Goal: Transaction & Acquisition: Purchase product/service

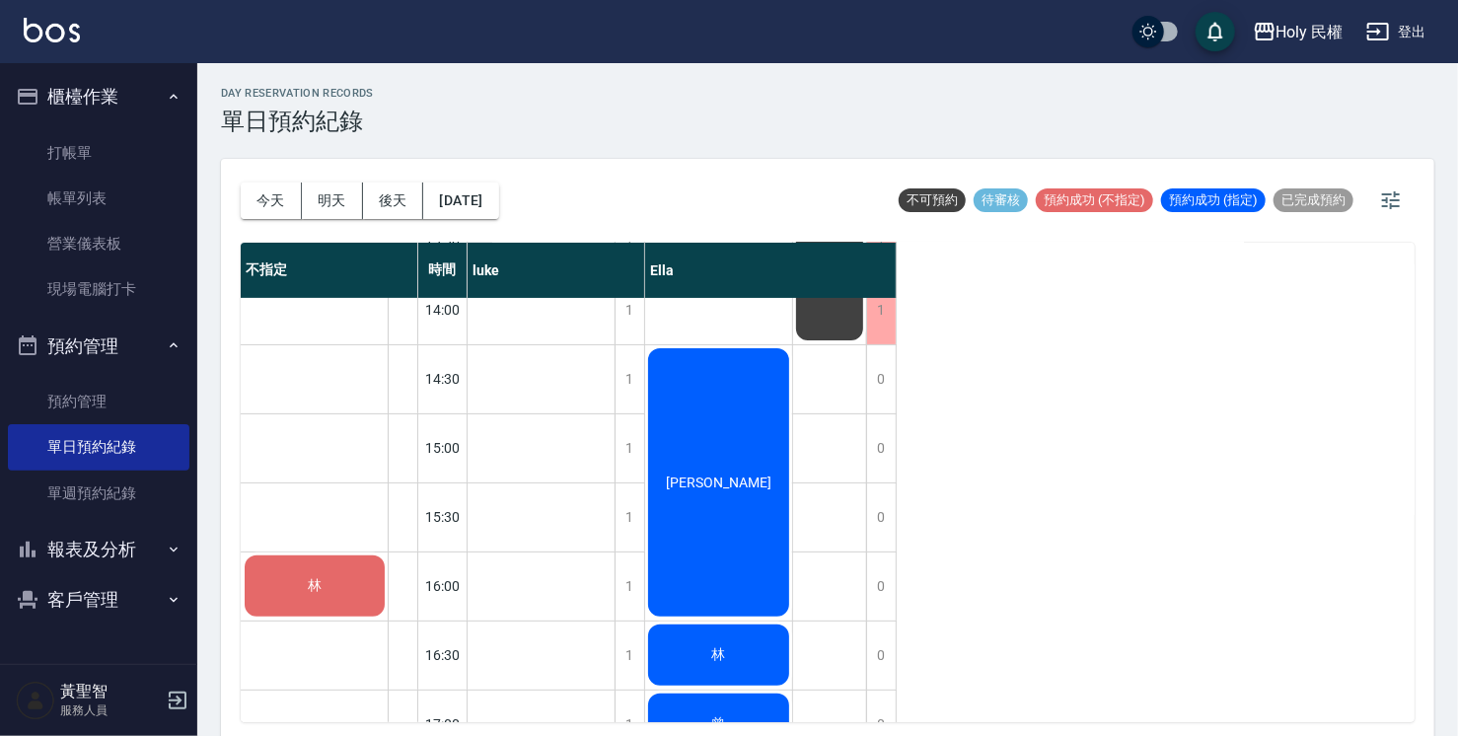
scroll to position [197, 0]
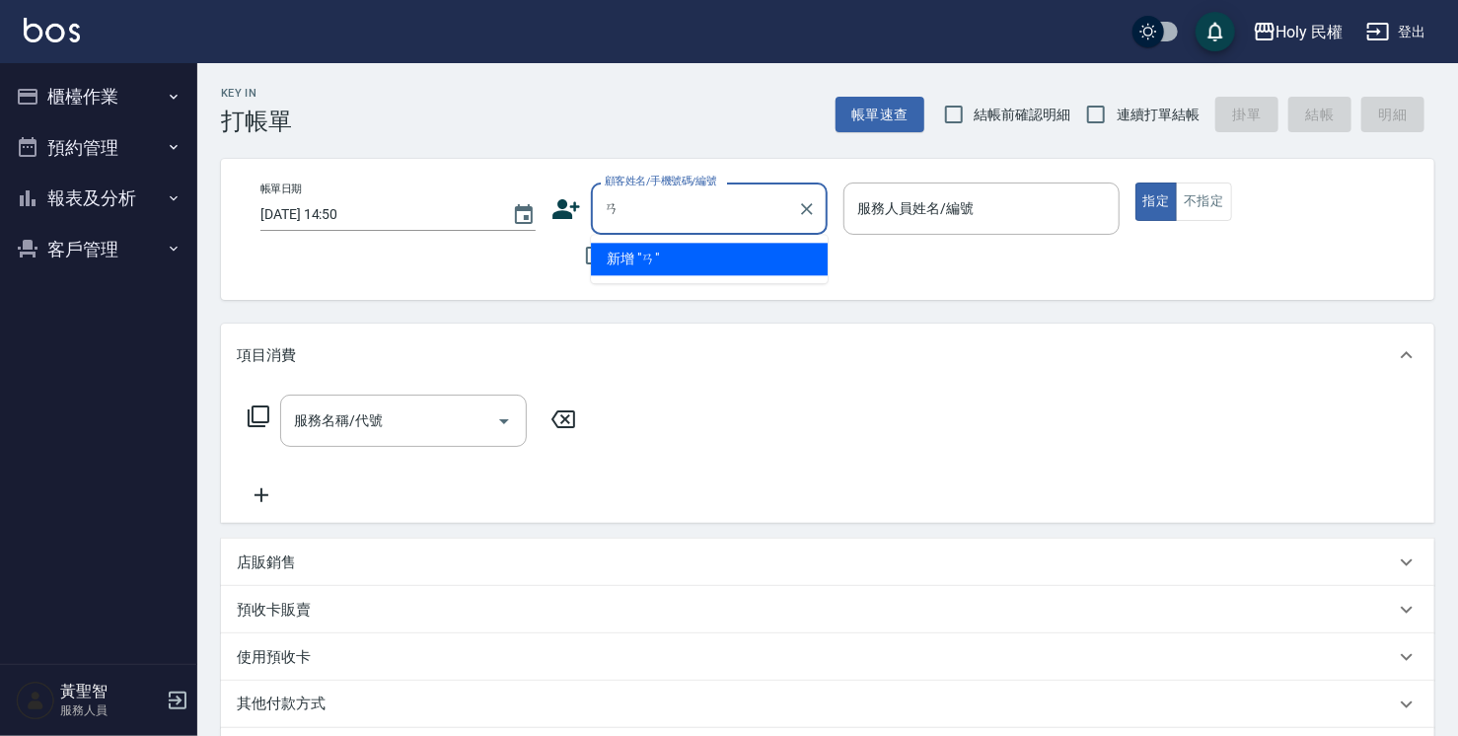
type input "ㄞ"
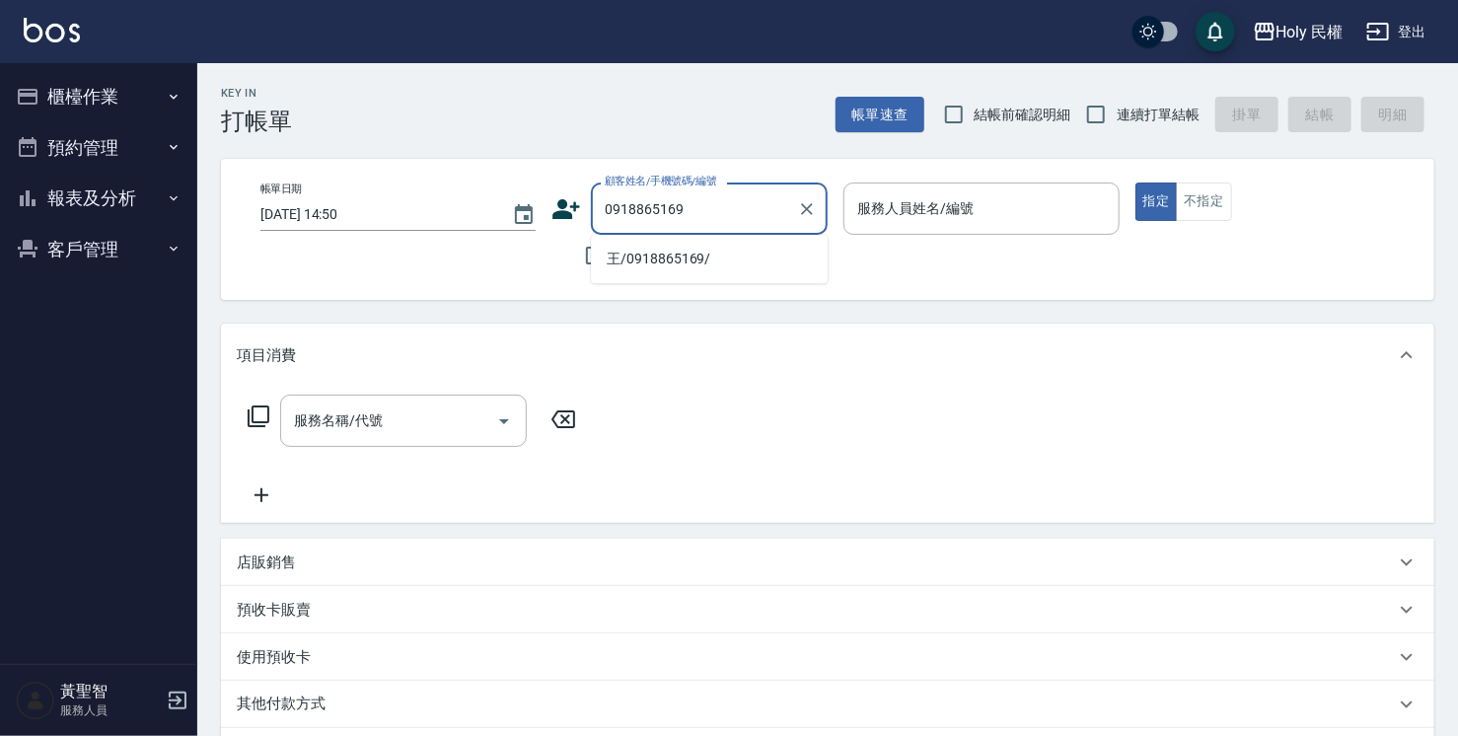
click at [651, 261] on li "王/0918865169/" at bounding box center [709, 259] width 237 height 33
type input "王/0918865169/"
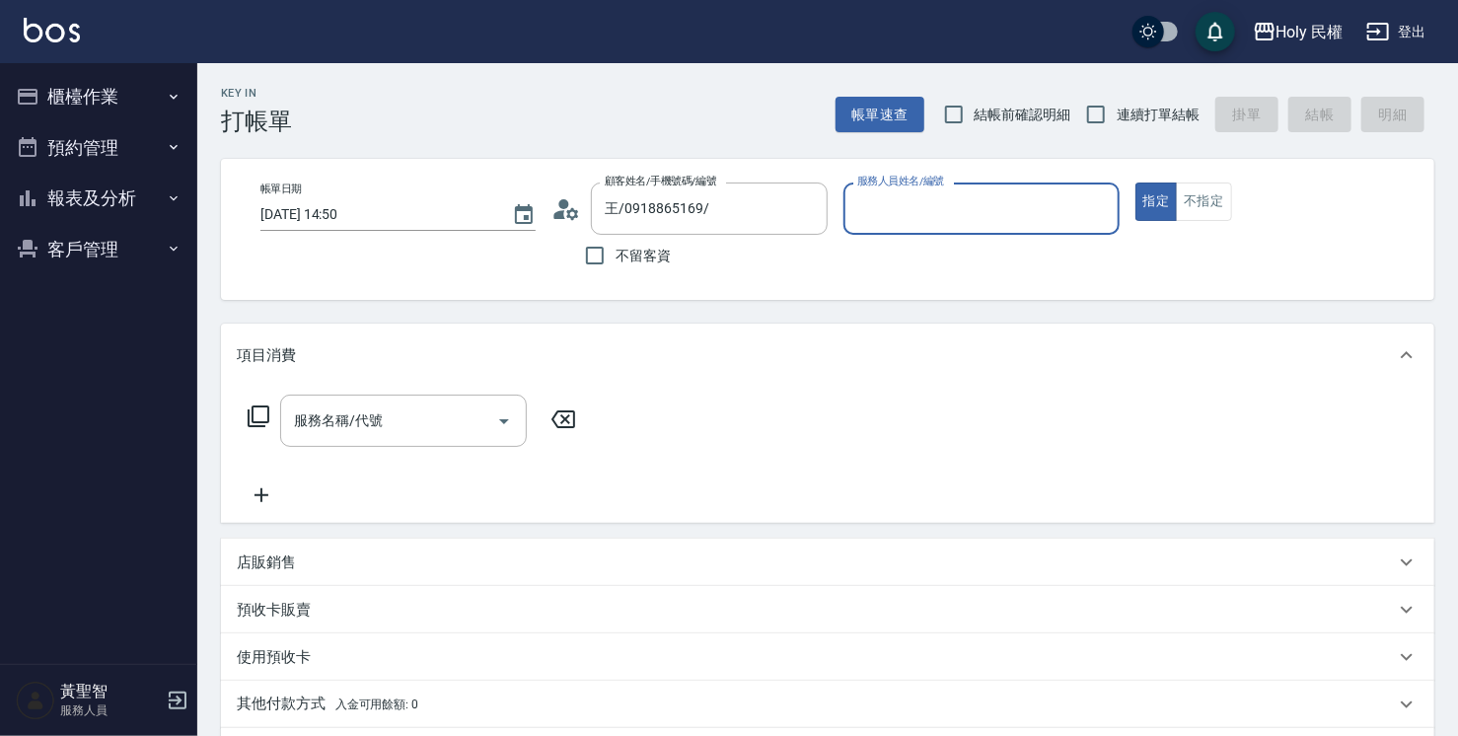
click at [880, 232] on div "服務人員姓名/編號" at bounding box center [981, 209] width 275 height 52
click at [879, 234] on div "服務人員姓名/編號" at bounding box center [981, 209] width 275 height 52
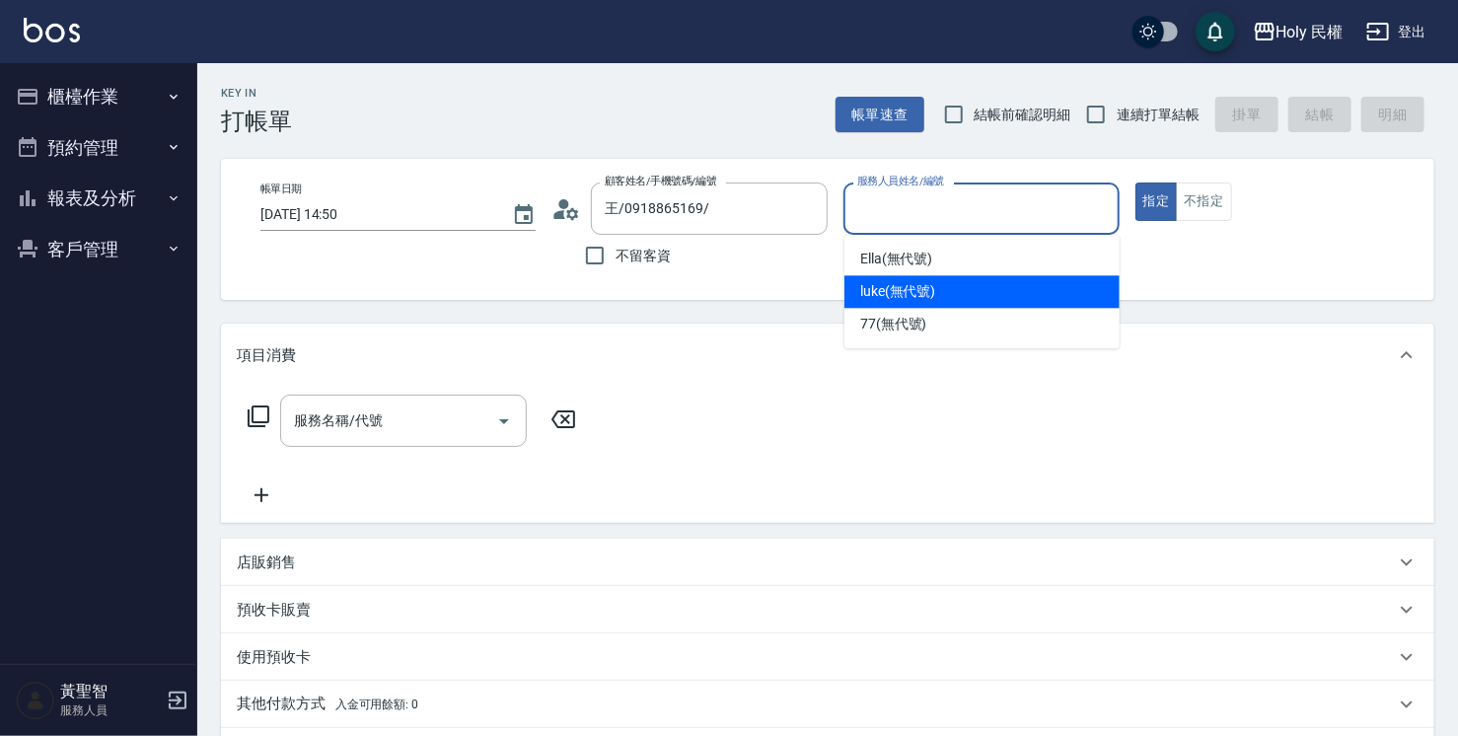
click at [884, 297] on span "luke (無代號)" at bounding box center [898, 291] width 76 height 21
type input "luke(無代號)"
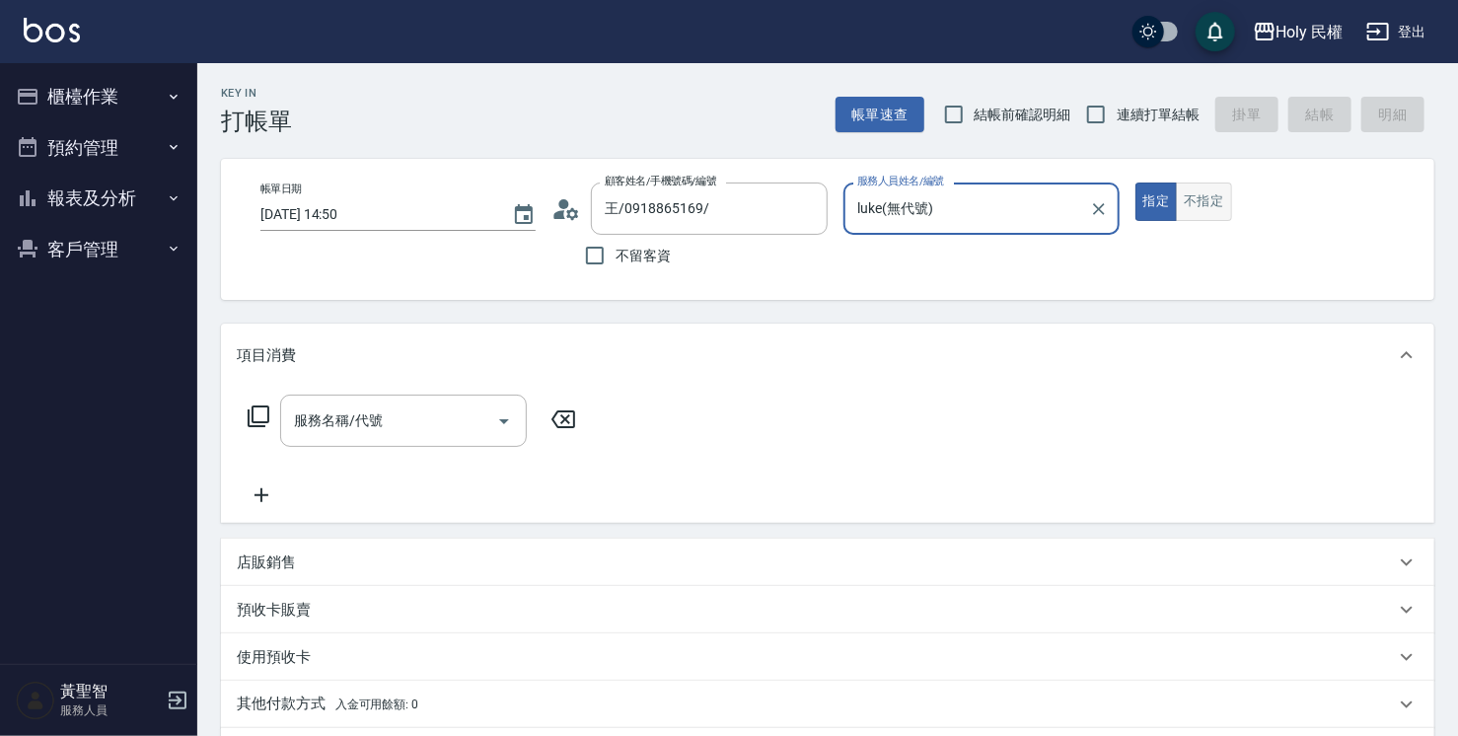
click at [1199, 198] on button "不指定" at bounding box center [1203, 202] width 55 height 38
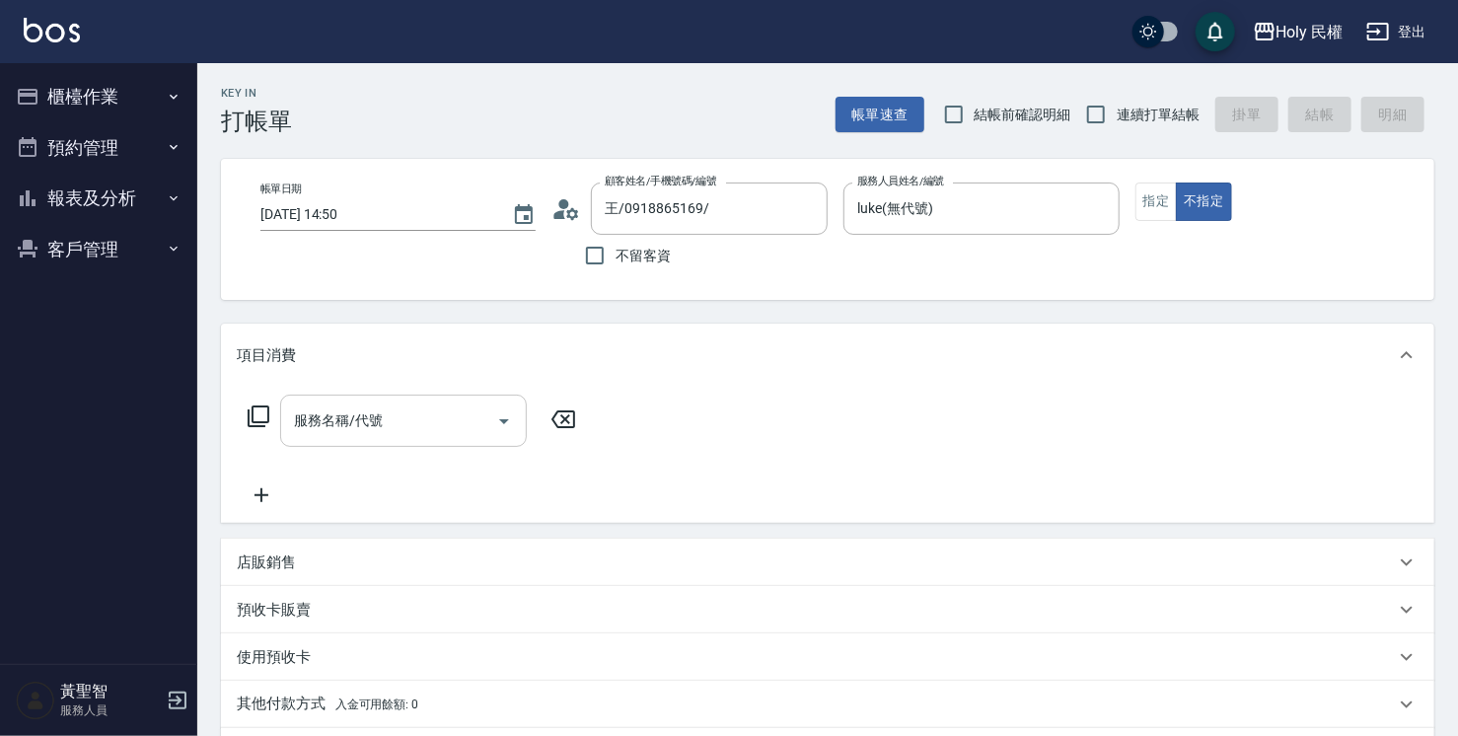
click at [294, 438] on div "服務名稱/代號" at bounding box center [403, 421] width 247 height 52
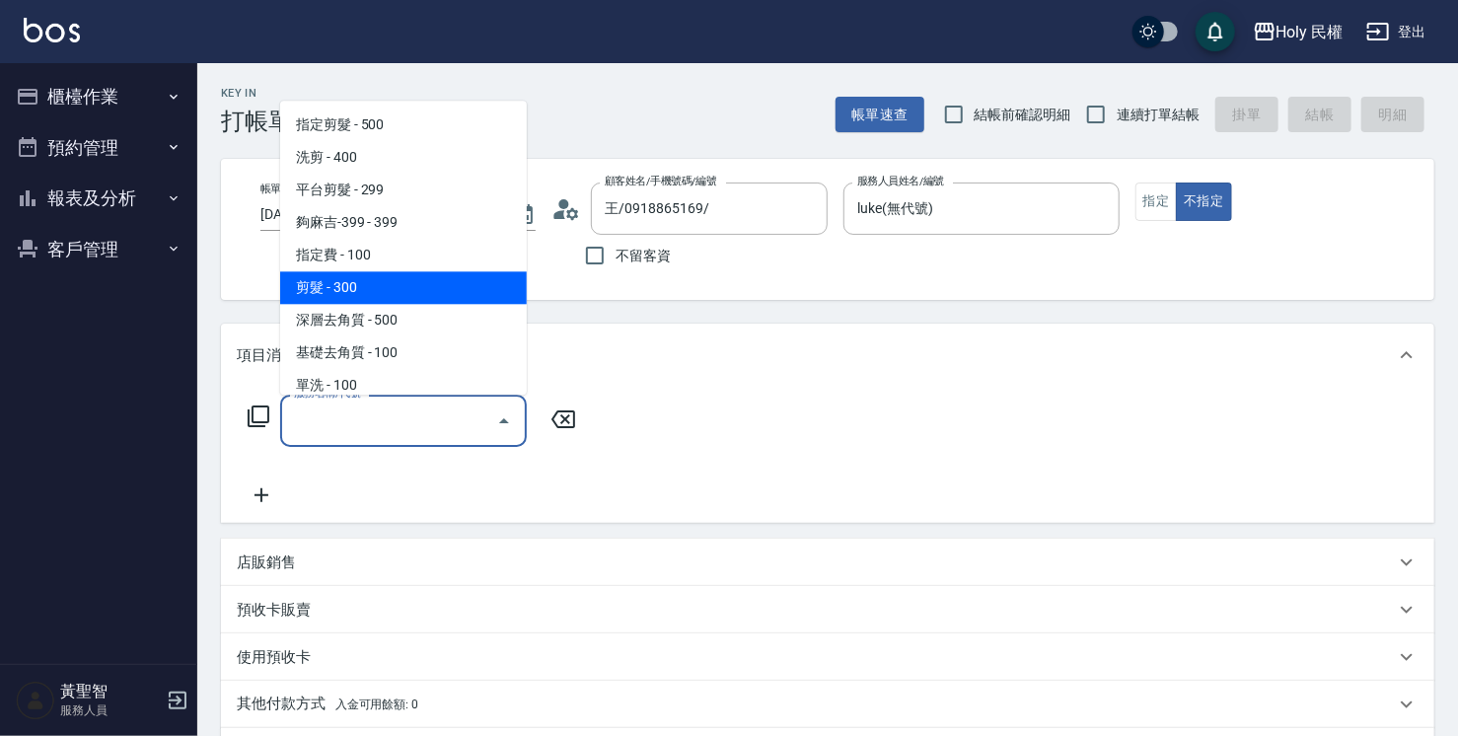
click at [434, 292] on span "剪髮 - 300" at bounding box center [403, 287] width 247 height 33
type input "剪髮(C02)"
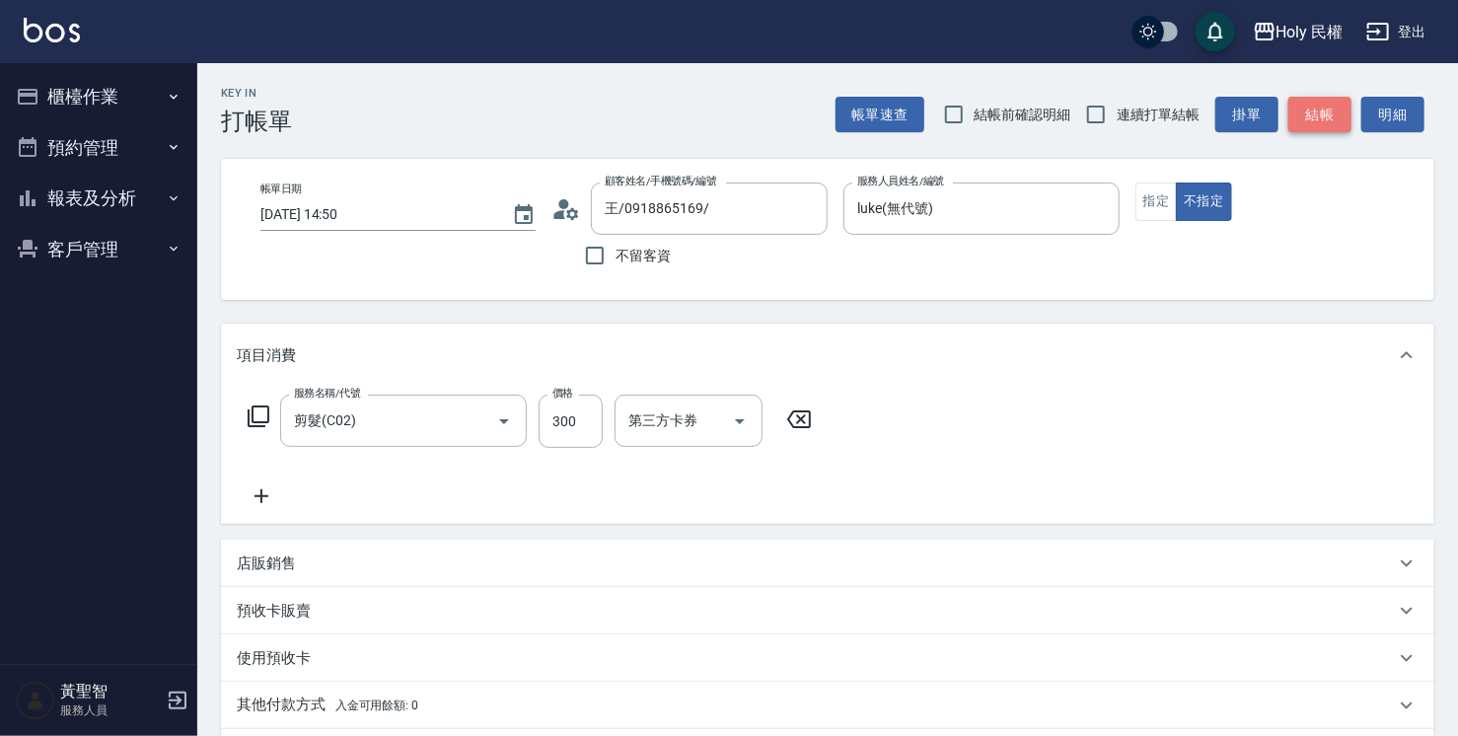
click at [1333, 110] on button "結帳" at bounding box center [1320, 115] width 63 height 37
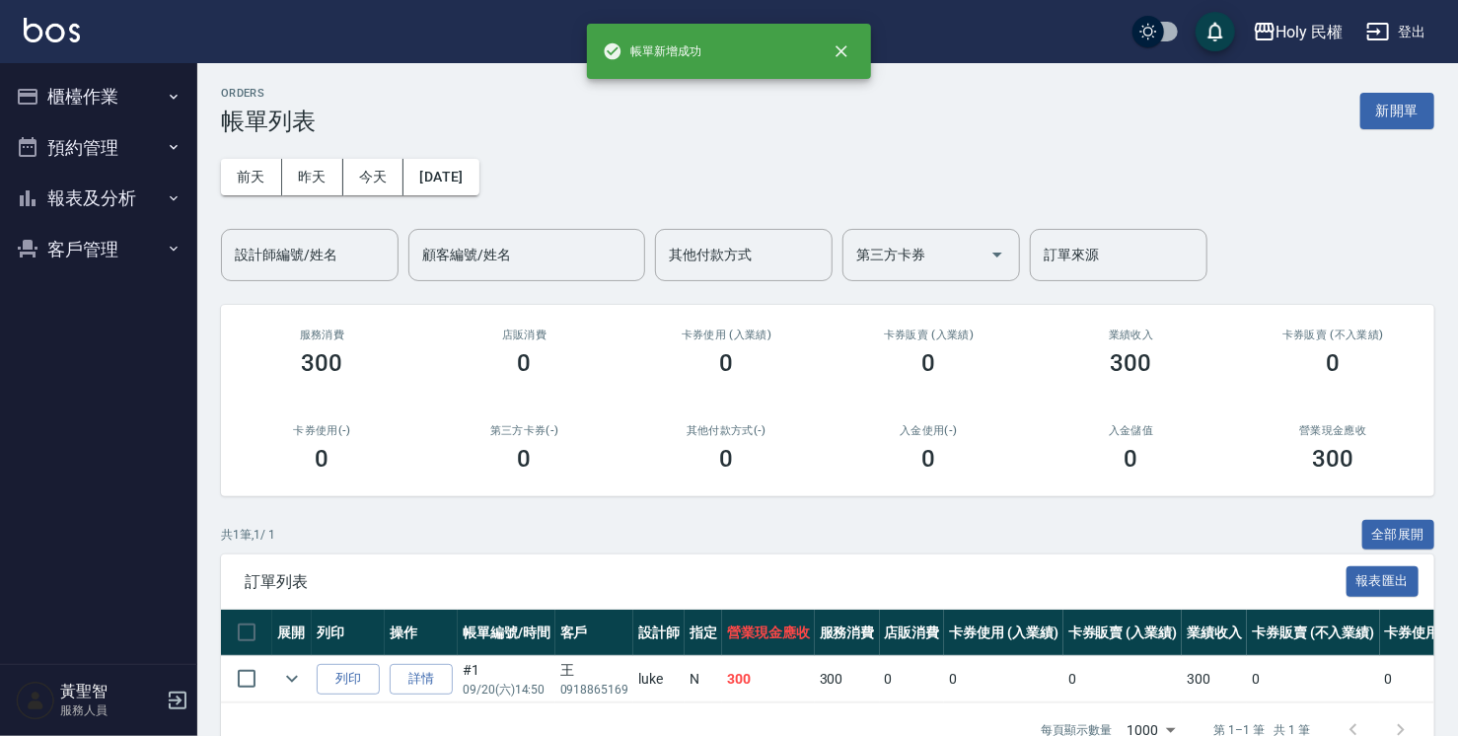
click at [1353, 140] on div "ORDERS 帳單列表 新開單 前天 昨天 今天 2025/09/20 設計師編號/姓名 設計師編號/姓名 顧客編號/姓名 顧客編號/姓名 其他付款方式 其他…" at bounding box center [827, 421] width 1261 height 717
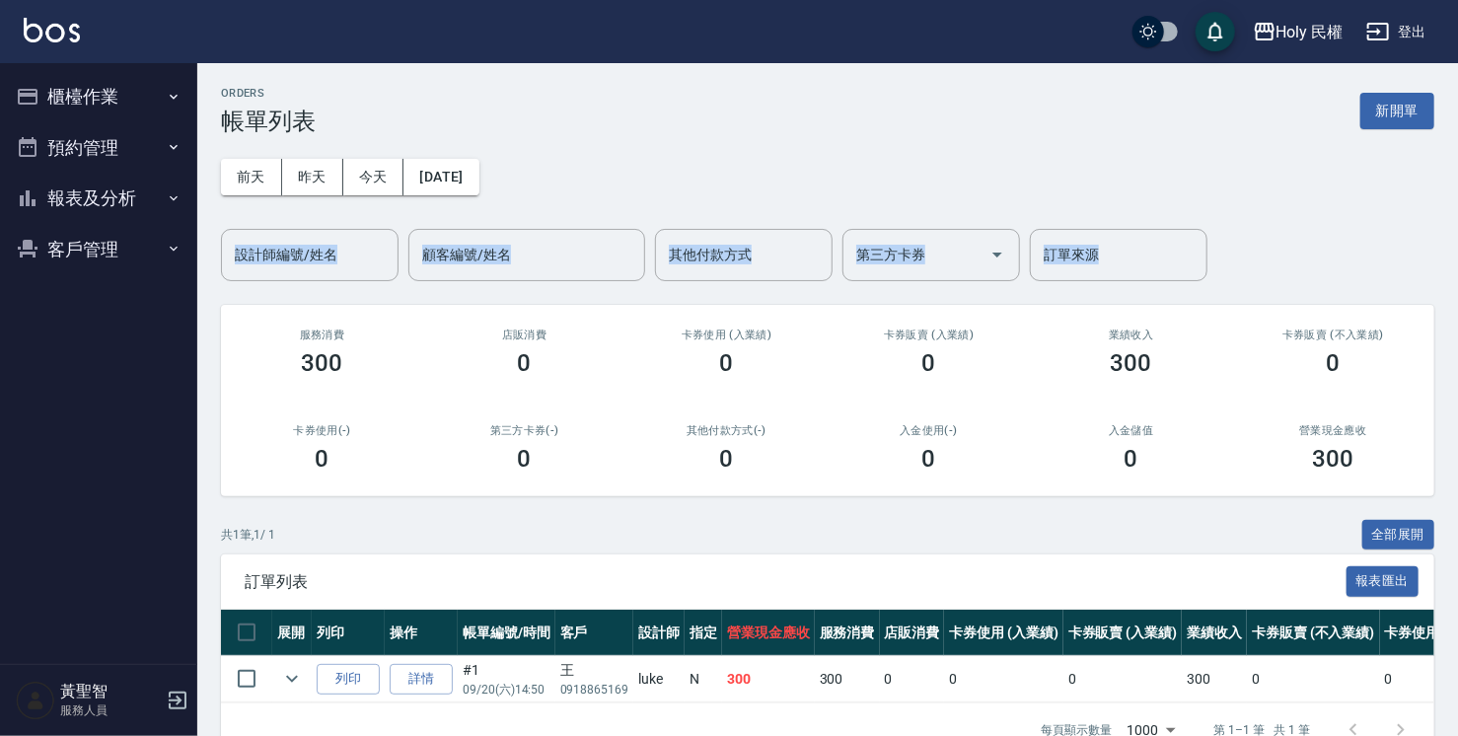
click at [1206, 182] on div "前天 昨天 今天 2025/09/20 設計師編號/姓名 設計師編號/姓名 顧客編號/姓名 顧客編號/姓名 其他付款方式 其他付款方式 第三方卡券 第三方卡券…" at bounding box center [828, 208] width 1214 height 146
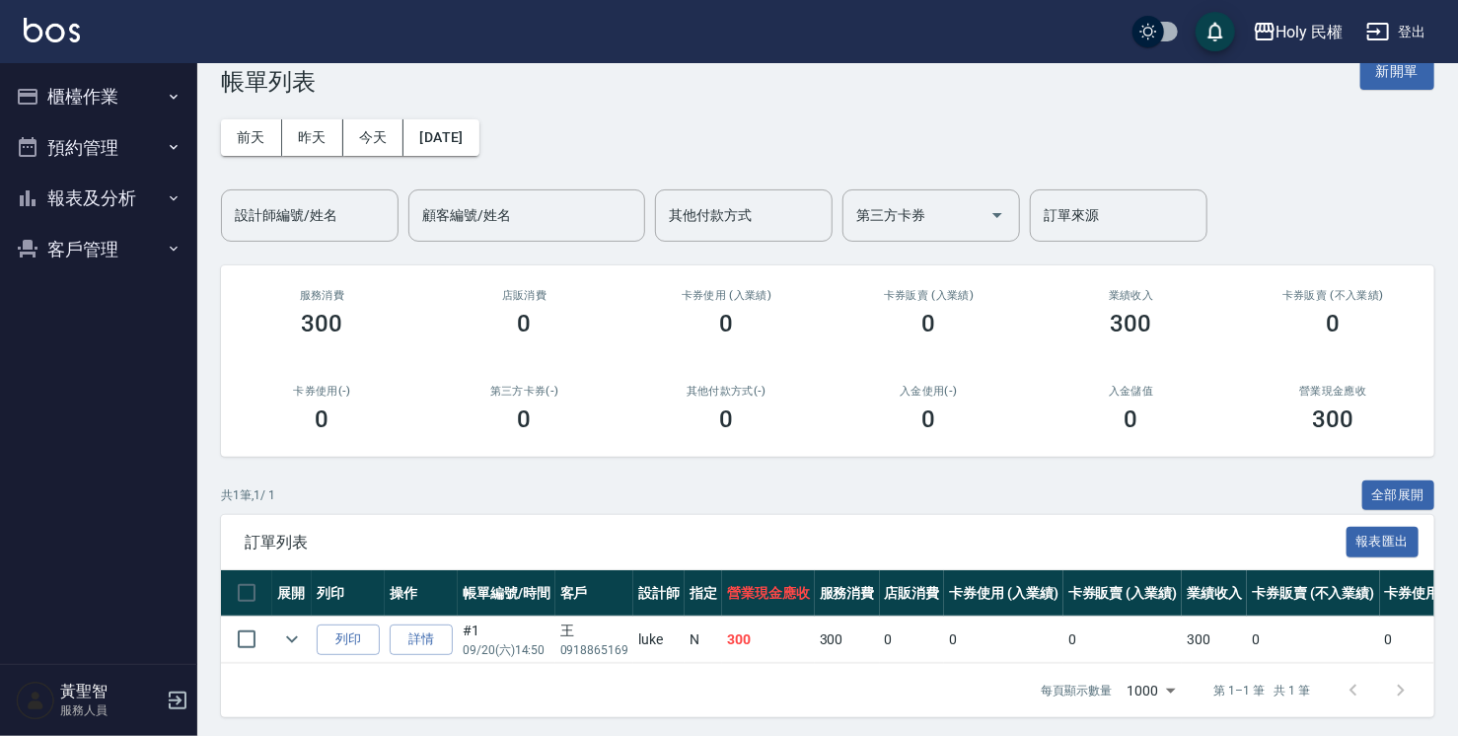
scroll to position [58, 0]
